Goal: Task Accomplishment & Management: Complete application form

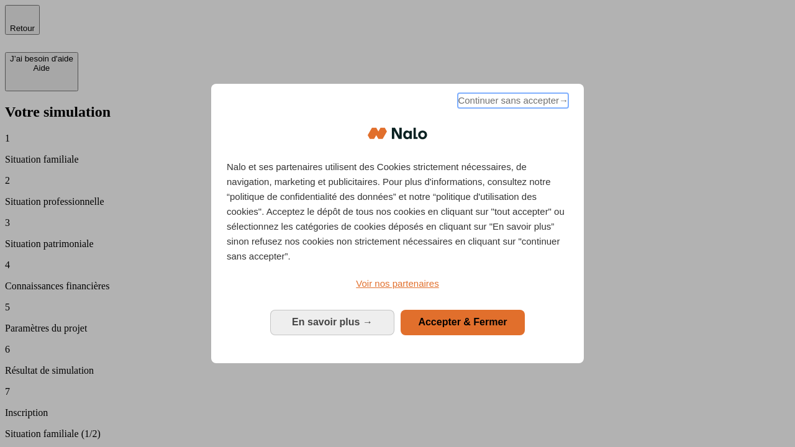
click at [512, 102] on span "Continuer sans accepter →" at bounding box center [513, 100] width 111 height 15
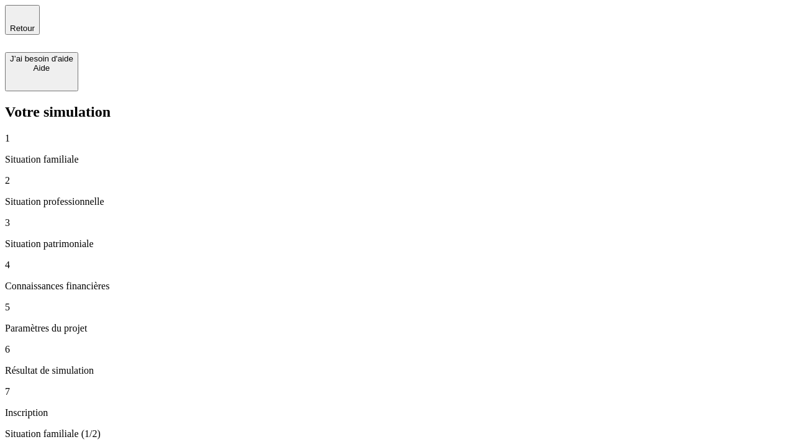
type input "30 000"
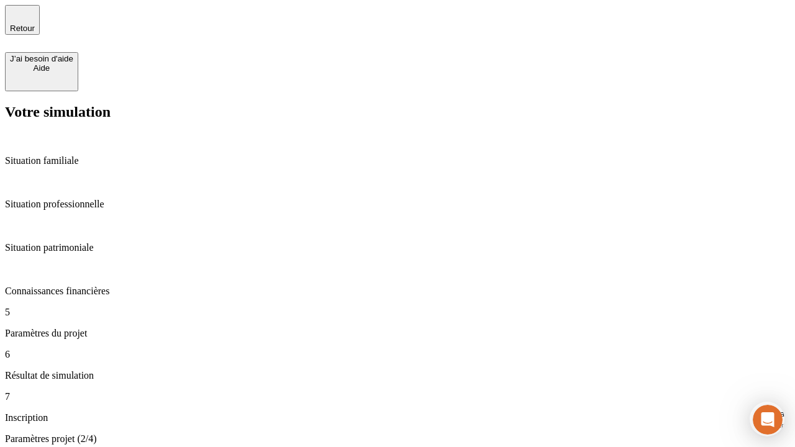
type input "25"
type input "1 000"
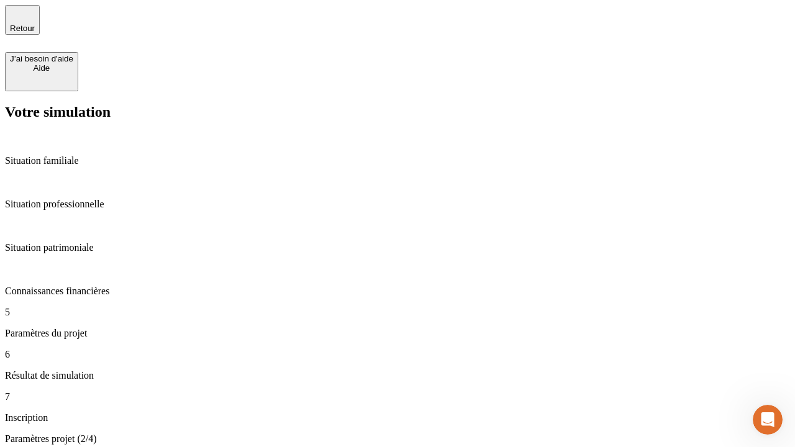
type input "640"
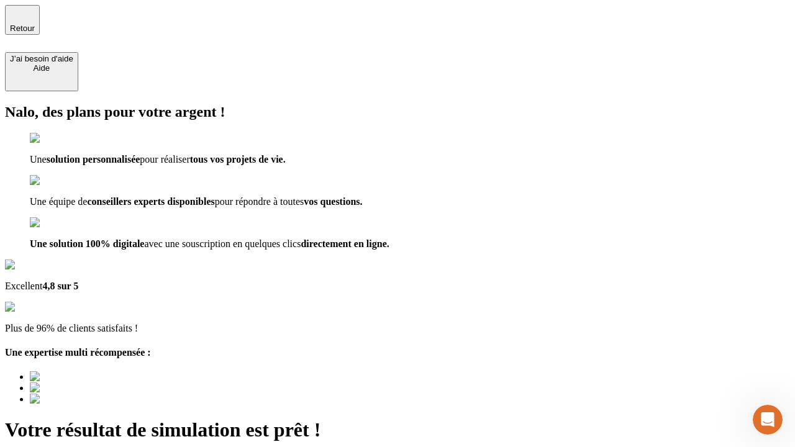
type input "[EMAIL_ADDRESS][PERSON_NAME][DOMAIN_NAME]"
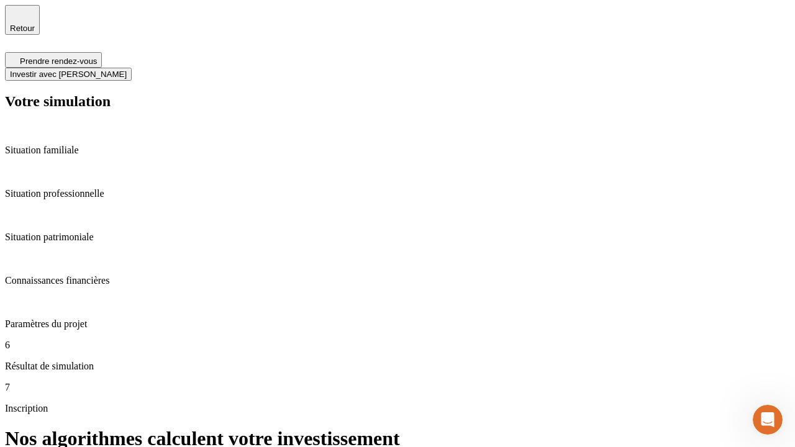
click at [127, 70] on span "Investir avec [PERSON_NAME]" at bounding box center [68, 74] width 117 height 9
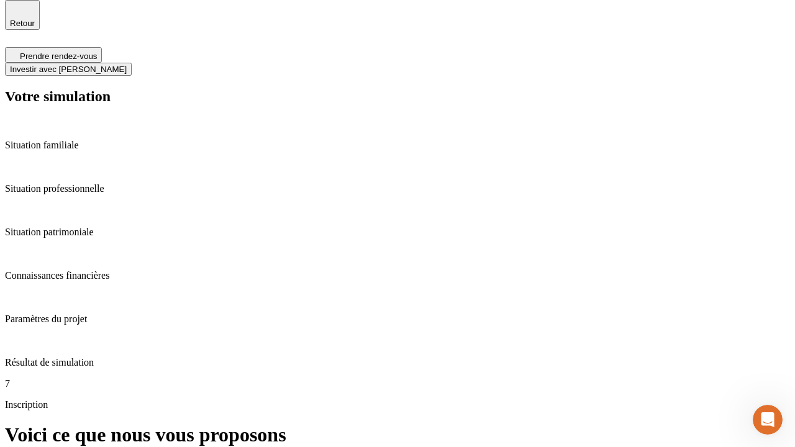
scroll to position [4, 0]
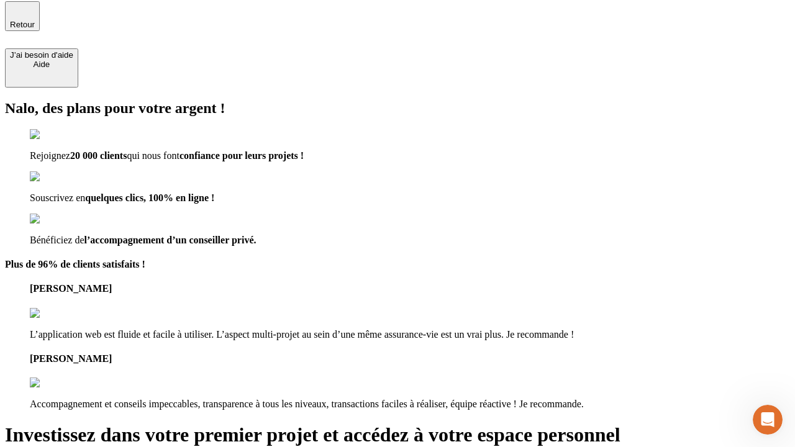
type input "[EMAIL_ADDRESS][PERSON_NAME][DOMAIN_NAME]"
